Goal: Obtain resource: Download file/media

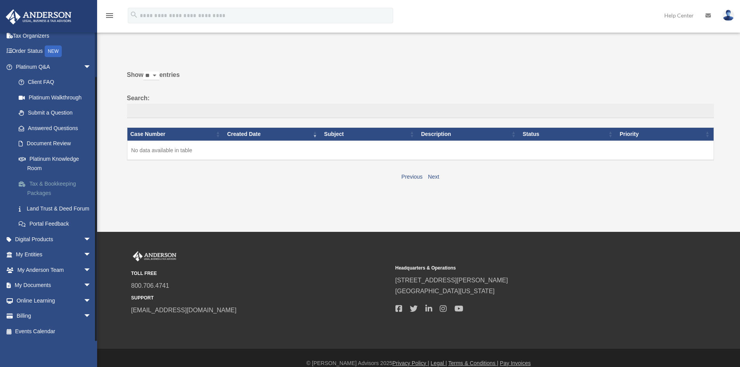
scroll to position [19, 0]
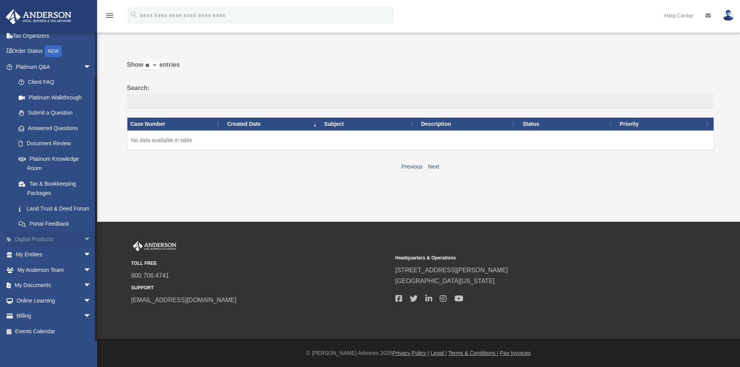
click at [84, 238] on span "arrow_drop_down" at bounding box center [92, 240] width 16 height 16
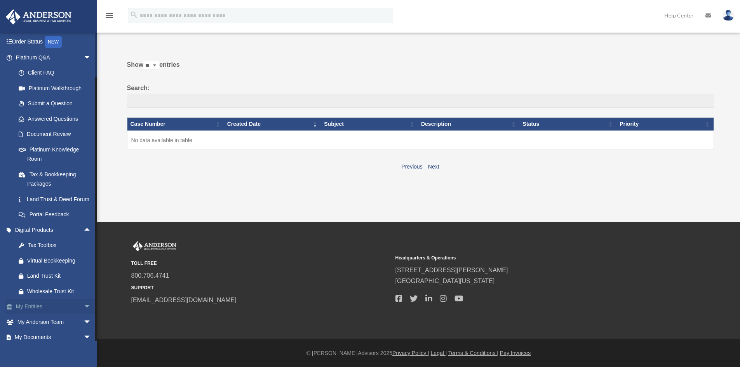
click at [84, 315] on span "arrow_drop_down" at bounding box center [92, 307] width 16 height 16
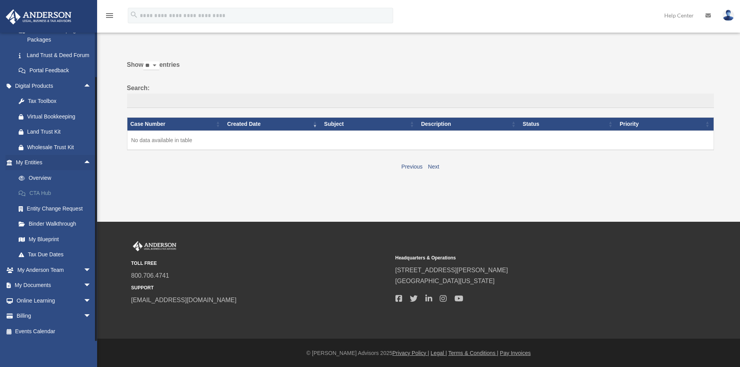
scroll to position [200, 0]
click at [41, 178] on link "Overview" at bounding box center [57, 178] width 92 height 16
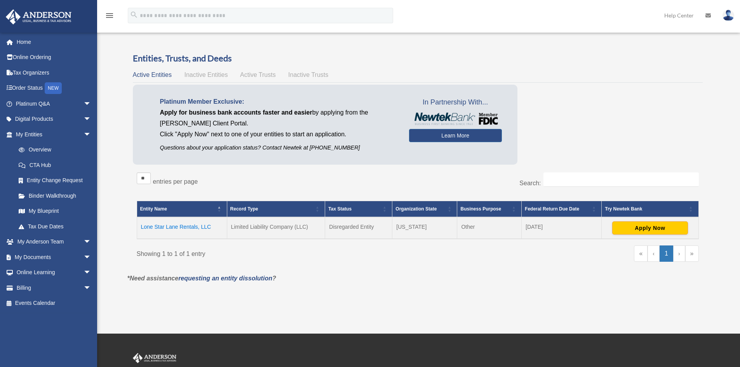
click at [189, 225] on td "Lone Star Lane Rentals, LLC" at bounding box center [182, 228] width 90 height 22
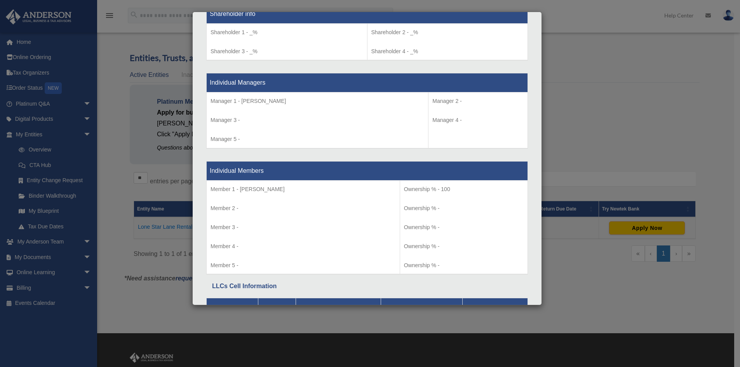
scroll to position [574, 0]
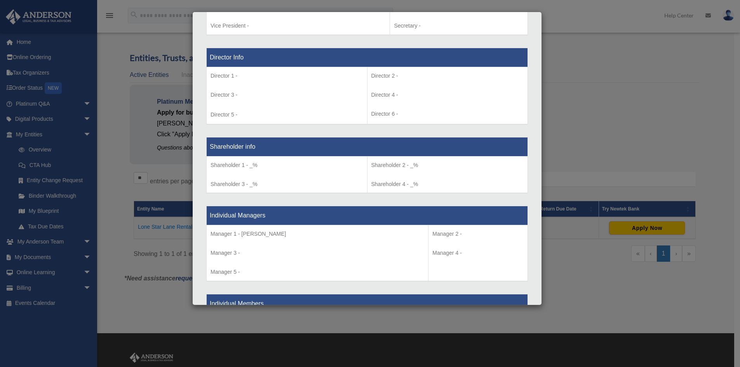
click at [602, 89] on div "Details × Articles Sent Organizational Date" at bounding box center [370, 183] width 740 height 367
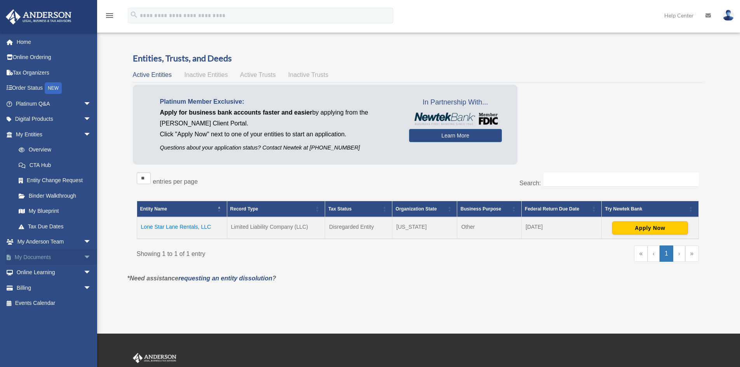
click at [84, 255] on span "arrow_drop_down" at bounding box center [92, 257] width 16 height 16
click at [34, 271] on link "Box" at bounding box center [57, 273] width 92 height 16
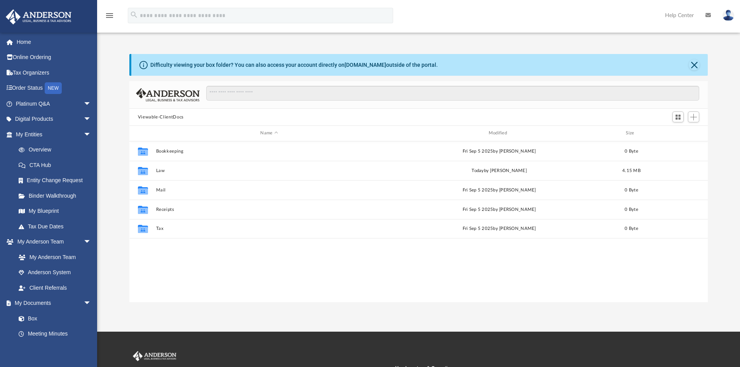
scroll to position [171, 573]
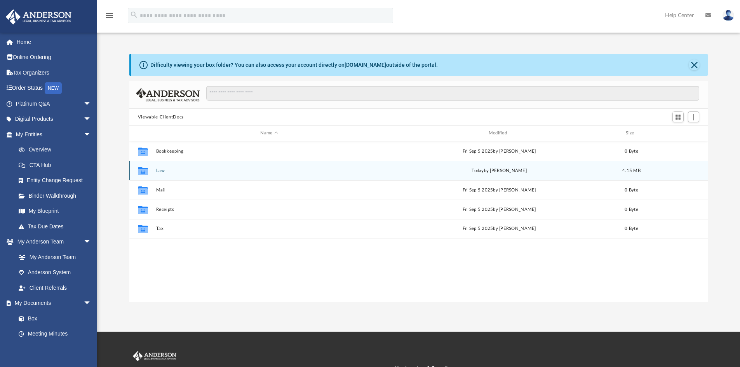
click at [160, 169] on button "Law" at bounding box center [269, 170] width 227 height 5
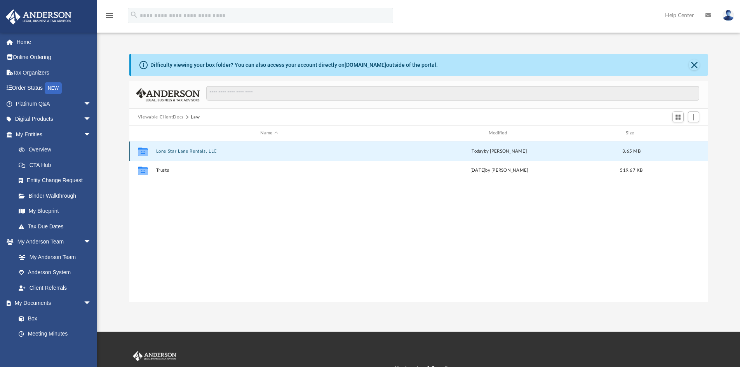
click at [186, 151] on button "Lone Star Lane Rentals, LLC" at bounding box center [269, 151] width 227 height 5
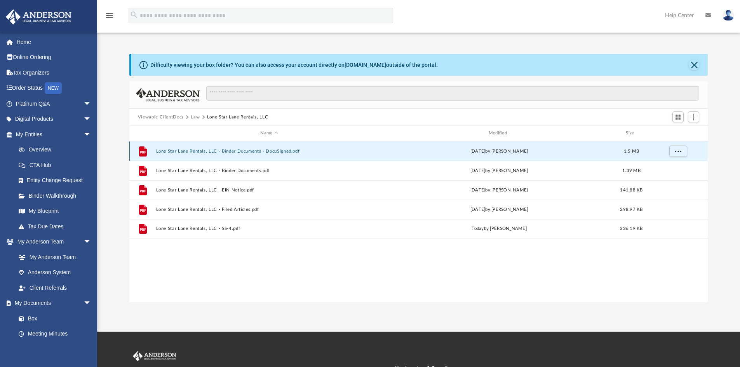
click at [279, 151] on button "Lone Star Lane Rentals, LLC - Binder Documents - DocuSigned.pdf" at bounding box center [269, 151] width 227 height 5
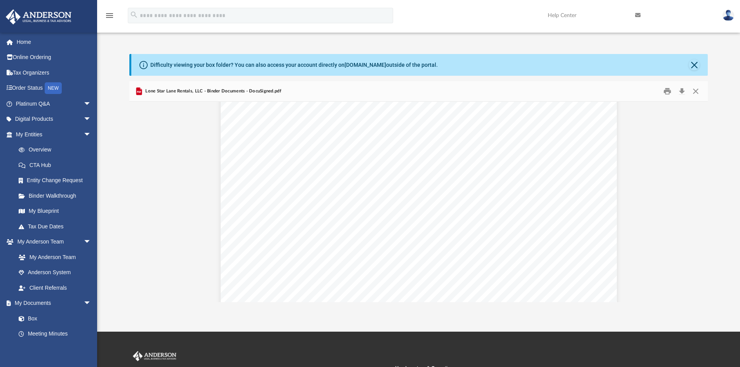
scroll to position [816, 0]
